Goal: Transaction & Acquisition: Purchase product/service

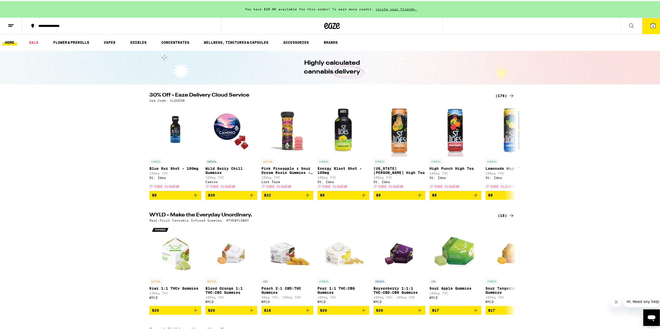
click at [499, 94] on div "(176)" at bounding box center [504, 95] width 19 height 6
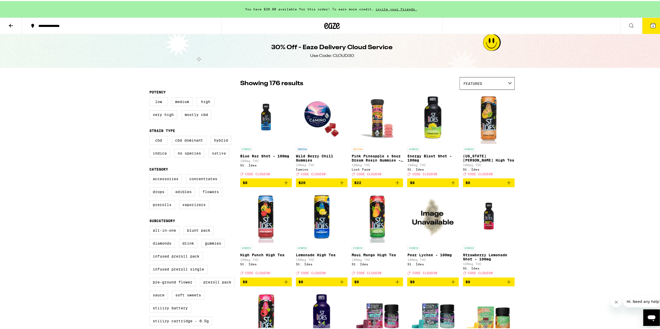
click at [220, 157] on label "Sativa" at bounding box center [218, 152] width 21 height 9
click at [151, 136] on input "Sativa" at bounding box center [150, 136] width 0 height 0
checkbox input "true"
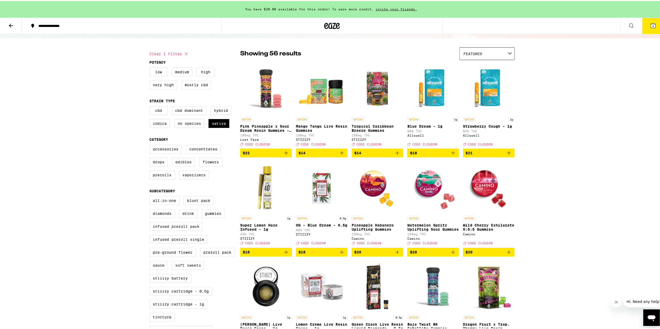
scroll to position [26, 0]
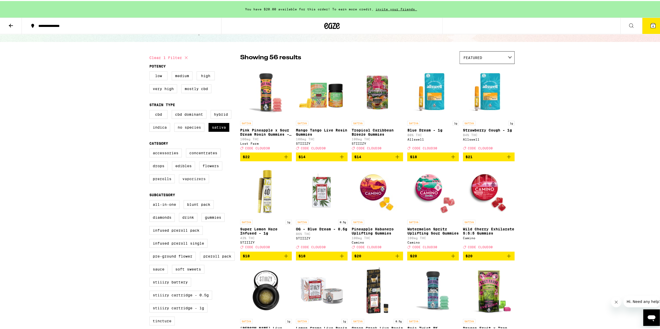
click at [198, 182] on label "Vaporizers" at bounding box center [194, 178] width 30 height 9
click at [151, 149] on input "Vaporizers" at bounding box center [150, 149] width 0 height 0
checkbox input "true"
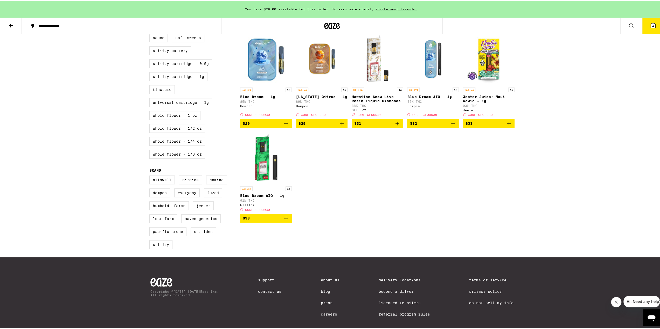
scroll to position [259, 0]
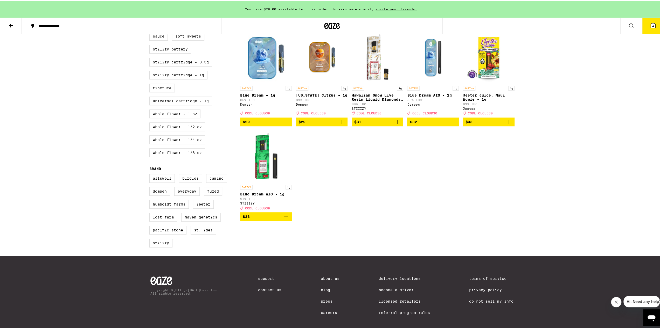
click at [265, 178] on img "Open page for Blue Dream AIO - 1g from STIIIZY" at bounding box center [266, 156] width 52 height 52
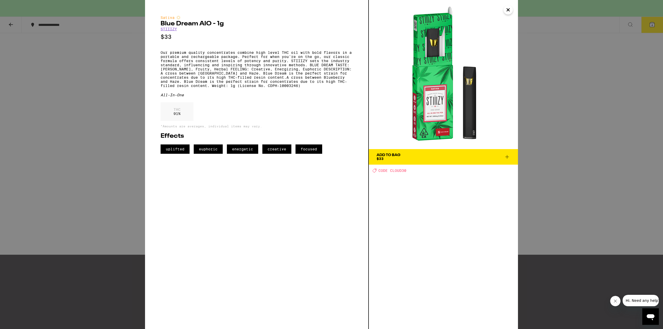
click at [419, 158] on span "Add To Bag $33" at bounding box center [444, 156] width 134 height 7
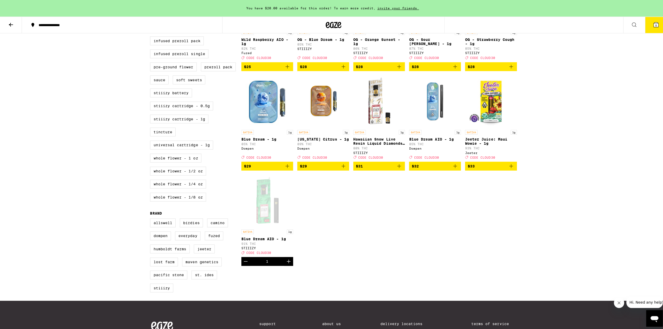
scroll to position [207, 0]
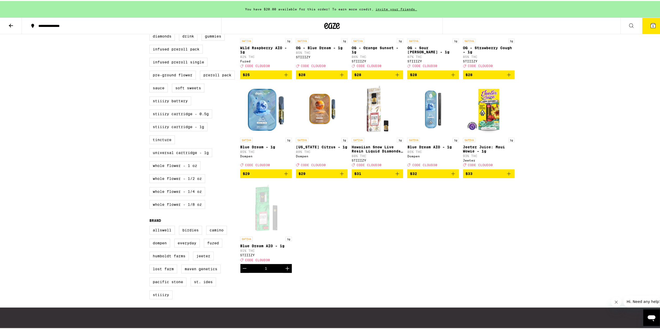
click at [649, 26] on icon at bounding box center [652, 25] width 6 height 6
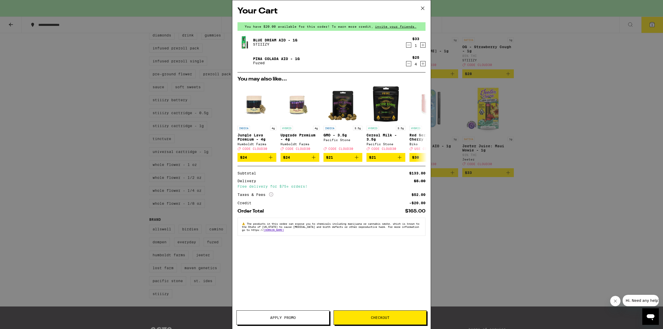
click at [409, 64] on icon "Decrement" at bounding box center [409, 64] width 5 height 6
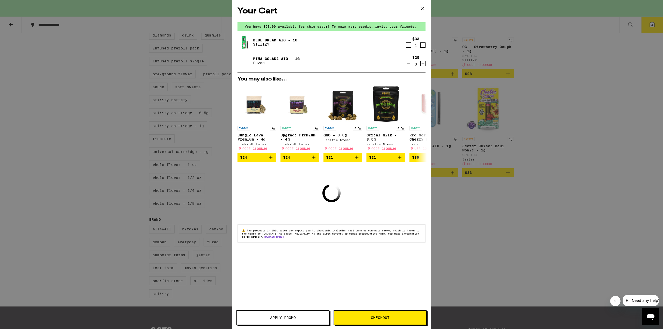
click at [409, 64] on icon "Decrement" at bounding box center [409, 64] width 5 height 6
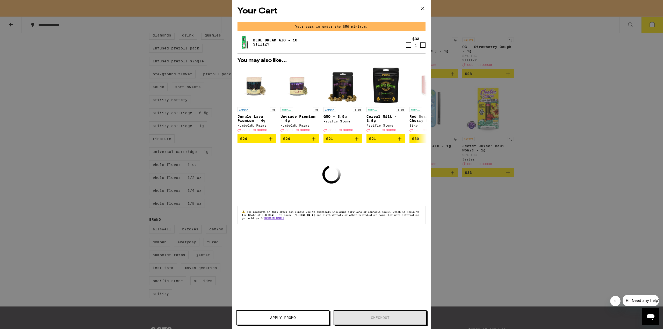
click at [423, 42] on div "$33 1" at bounding box center [415, 42] width 19 height 11
click at [418, 45] on div "1" at bounding box center [416, 46] width 7 height 4
click at [421, 44] on icon "Increment" at bounding box center [423, 45] width 5 height 6
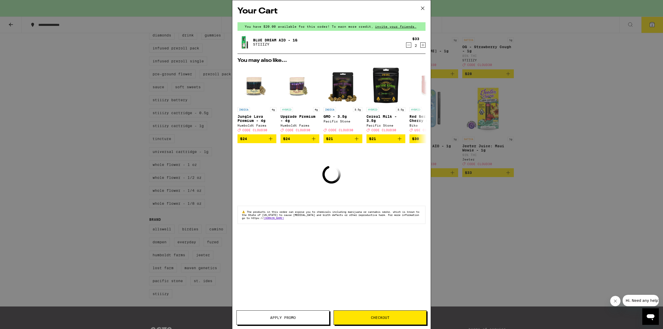
click at [425, 48] on icon "Increment" at bounding box center [423, 45] width 5 height 6
click at [373, 317] on span "Checkout" at bounding box center [380, 318] width 19 height 4
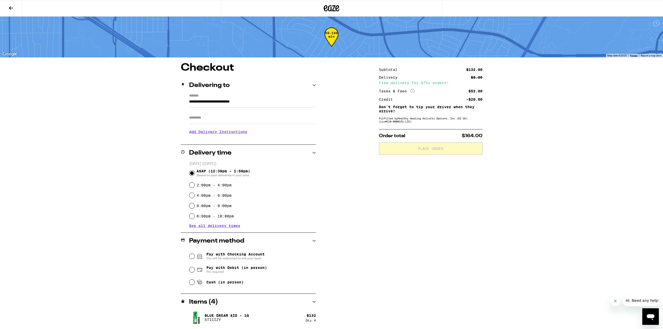
click at [336, 167] on div "**********" at bounding box center [331, 196] width 373 height 267
click at [341, 207] on div "**********" at bounding box center [331, 196] width 373 height 267
click at [212, 218] on label "8:00pm - 10:00pm" at bounding box center [215, 216] width 37 height 4
click at [195, 219] on input "8:00pm - 10:00pm" at bounding box center [191, 216] width 5 height 5
radio input "true"
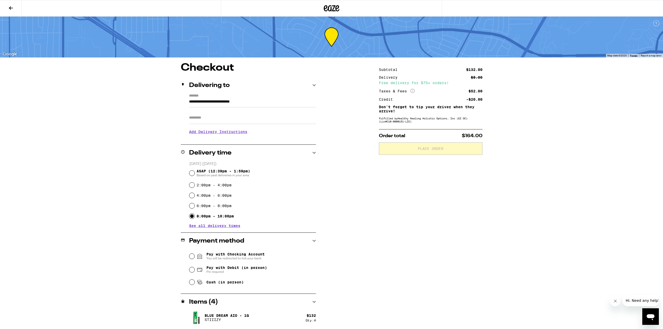
click at [375, 235] on div "**********" at bounding box center [331, 196] width 373 height 267
drag, startPoint x: 219, startPoint y: 284, endPoint x: 222, endPoint y: 283, distance: 3.3
click at [219, 283] on span "Cash (in person)" at bounding box center [225, 282] width 37 height 4
click at [195, 283] on input "Cash (in person)" at bounding box center [191, 282] width 5 height 5
radio input "true"
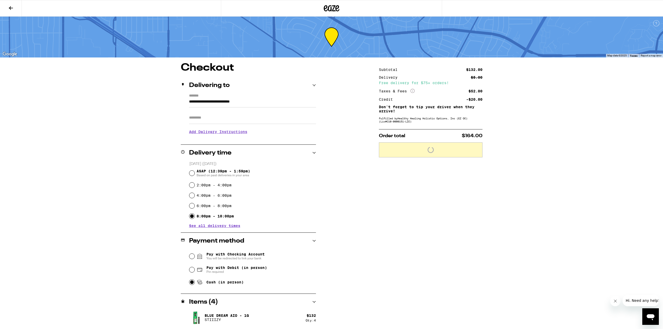
click at [375, 264] on div "**********" at bounding box center [331, 196] width 373 height 267
click at [318, 301] on div "**********" at bounding box center [331, 196] width 373 height 267
click at [315, 302] on icon at bounding box center [315, 303] width 4 height 4
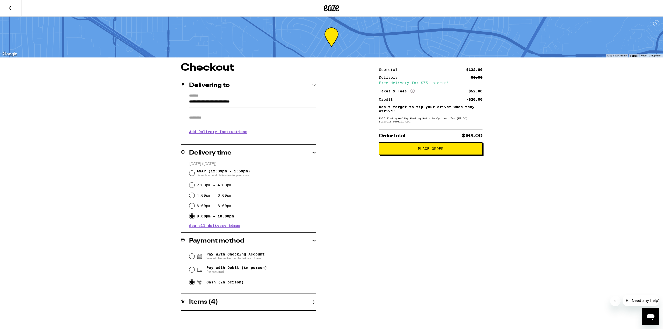
click at [315, 302] on icon at bounding box center [315, 303] width 4 height 4
click at [334, 10] on icon at bounding box center [332, 8] width 16 height 9
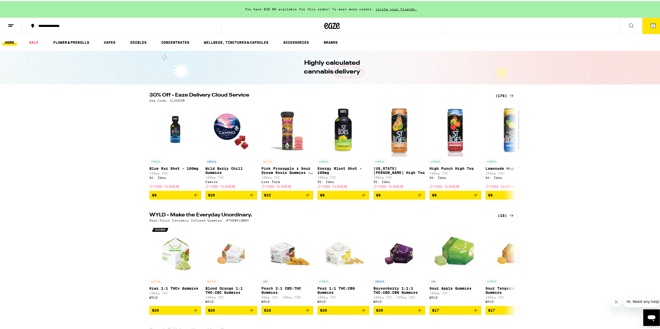
click at [649, 27] on icon at bounding box center [652, 25] width 6 height 6
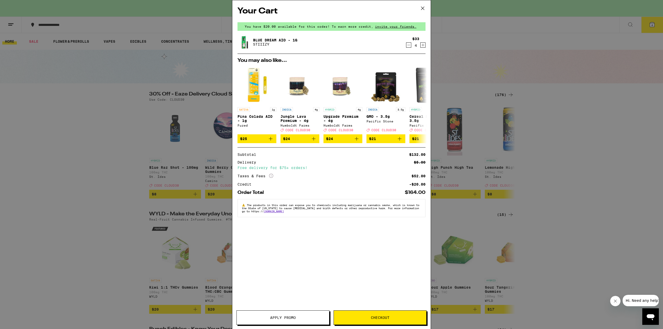
click at [274, 314] on button "Apply Promo" at bounding box center [283, 318] width 93 height 15
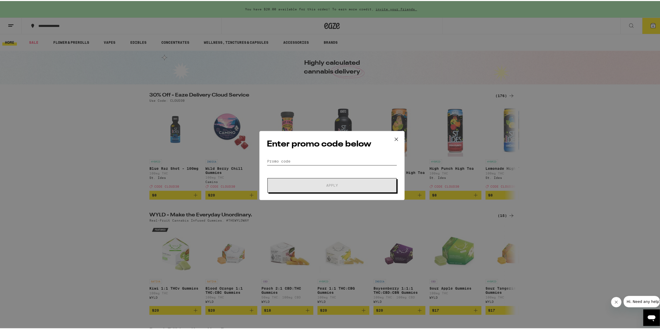
click at [322, 157] on input "Promo Code" at bounding box center [332, 161] width 130 height 8
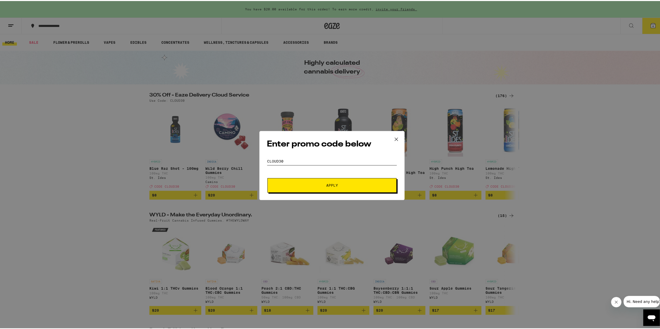
type input "cloud30"
click at [267, 177] on button "Apply" at bounding box center [331, 184] width 129 height 15
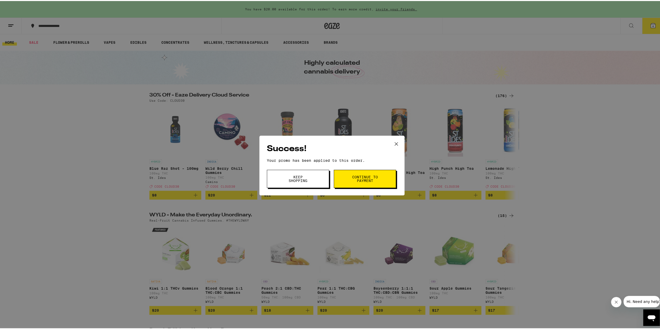
click at [342, 180] on button "Continue to payment" at bounding box center [365, 178] width 62 height 18
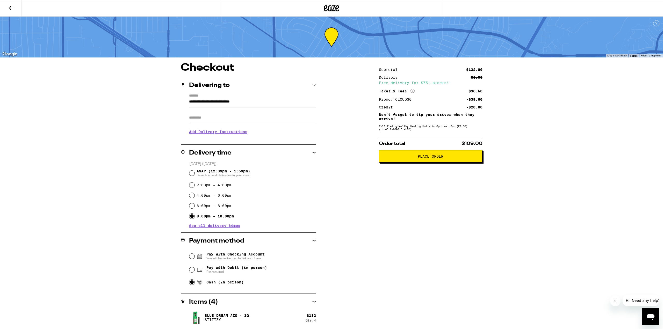
click at [467, 161] on button "Place Order" at bounding box center [431, 156] width 104 height 12
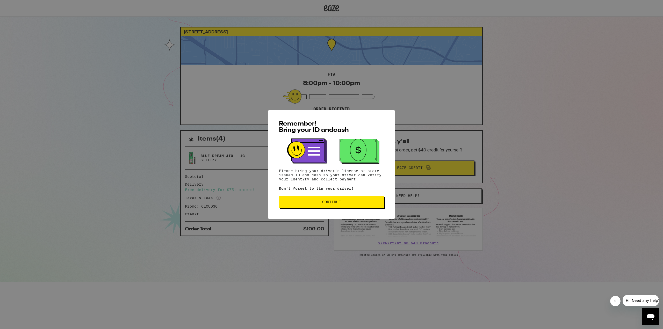
click at [616, 300] on icon "Close message from company" at bounding box center [615, 301] width 4 height 4
